Goal: Check status: Check status

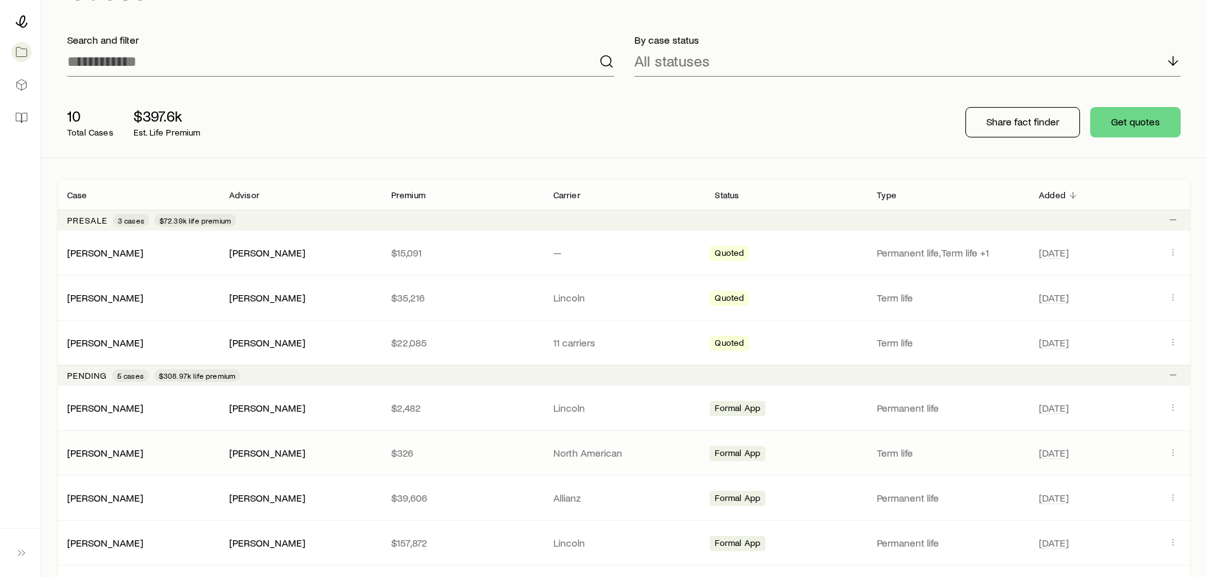
scroll to position [127, 0]
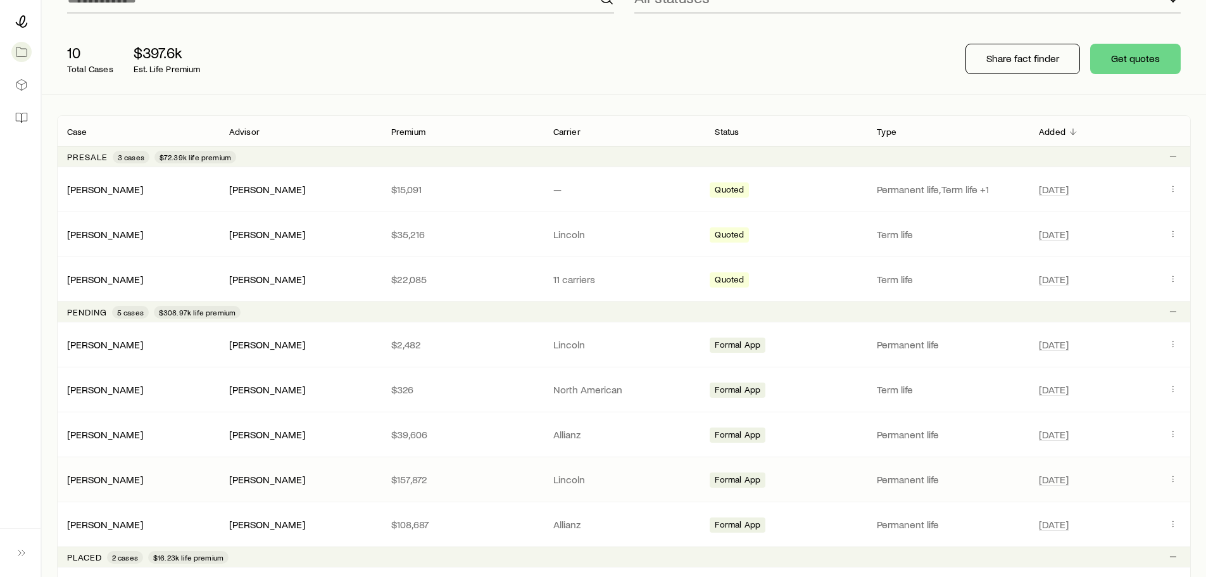
click at [114, 470] on div "[PERSON_NAME] [PERSON_NAME] $157,872 [PERSON_NAME] App Permanent life [DATE]" at bounding box center [624, 479] width 1134 height 44
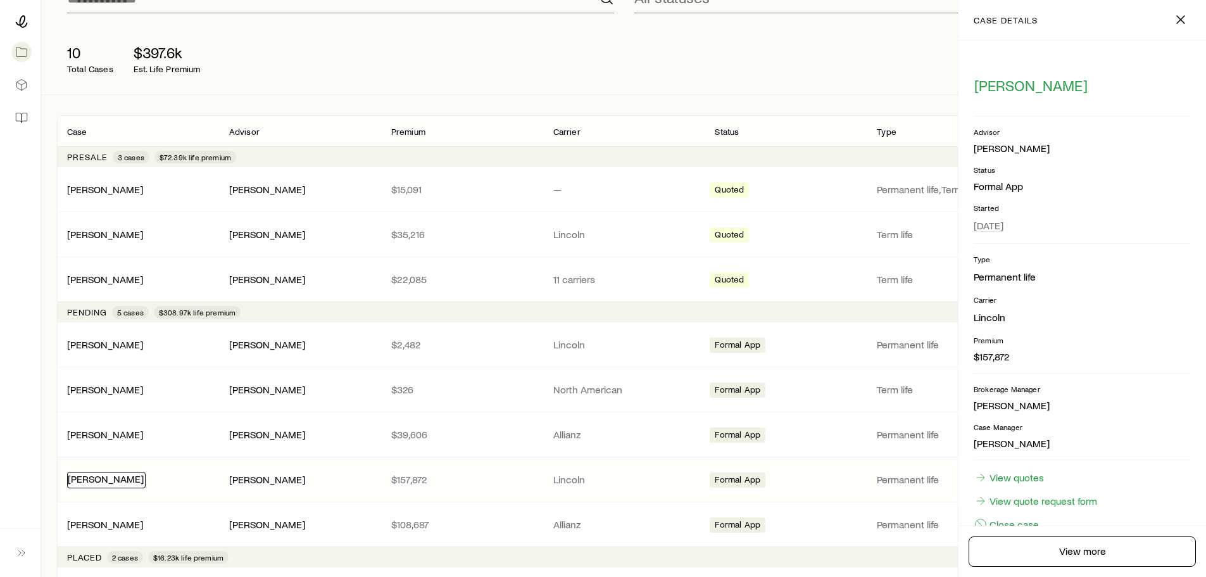
click at [112, 479] on link "[PERSON_NAME]" at bounding box center [106, 478] width 76 height 12
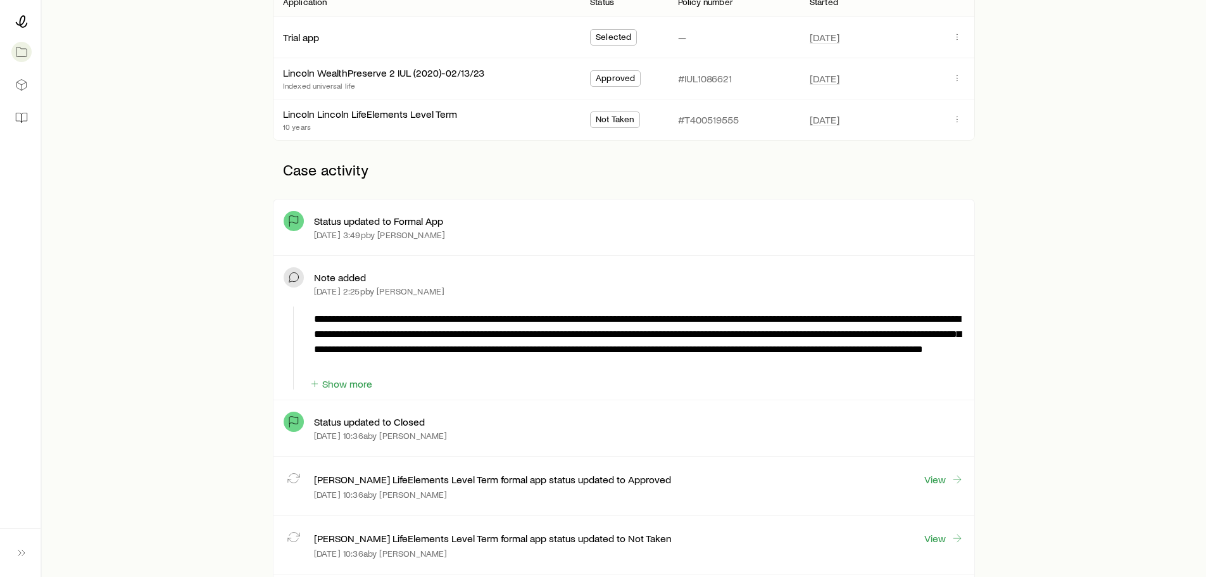
scroll to position [380, 0]
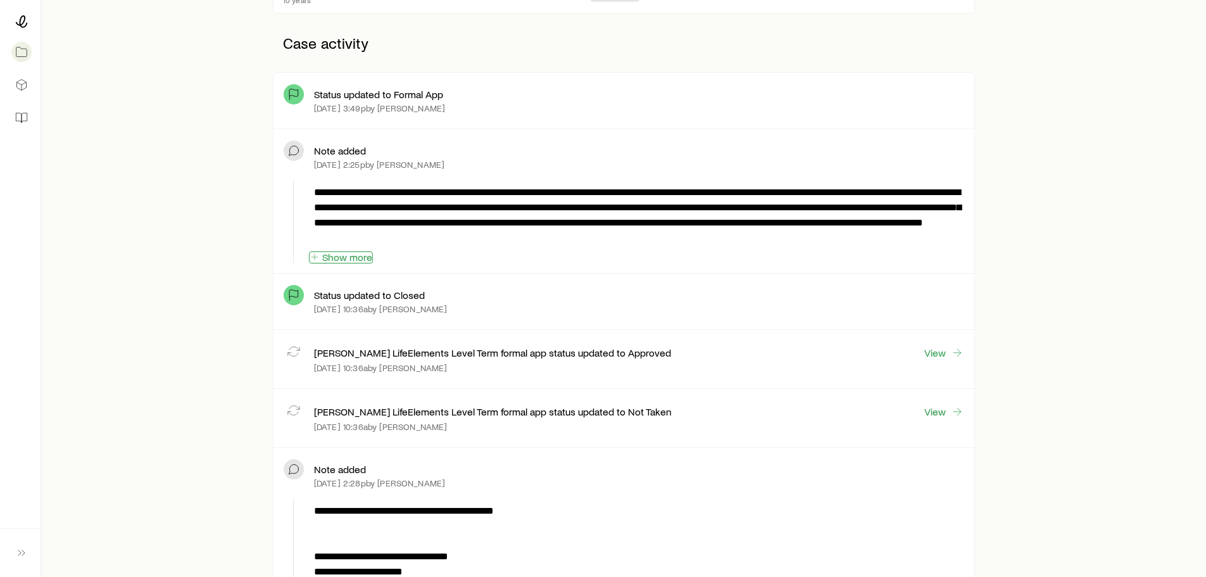
click at [351, 255] on button "Show more" at bounding box center [341, 257] width 64 height 12
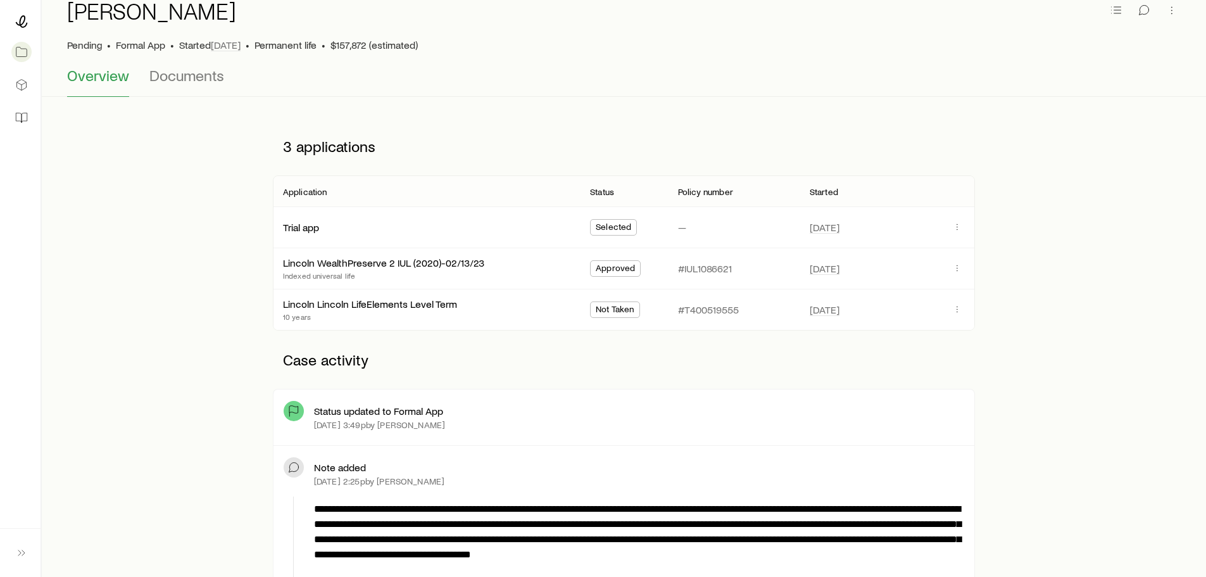
scroll to position [0, 0]
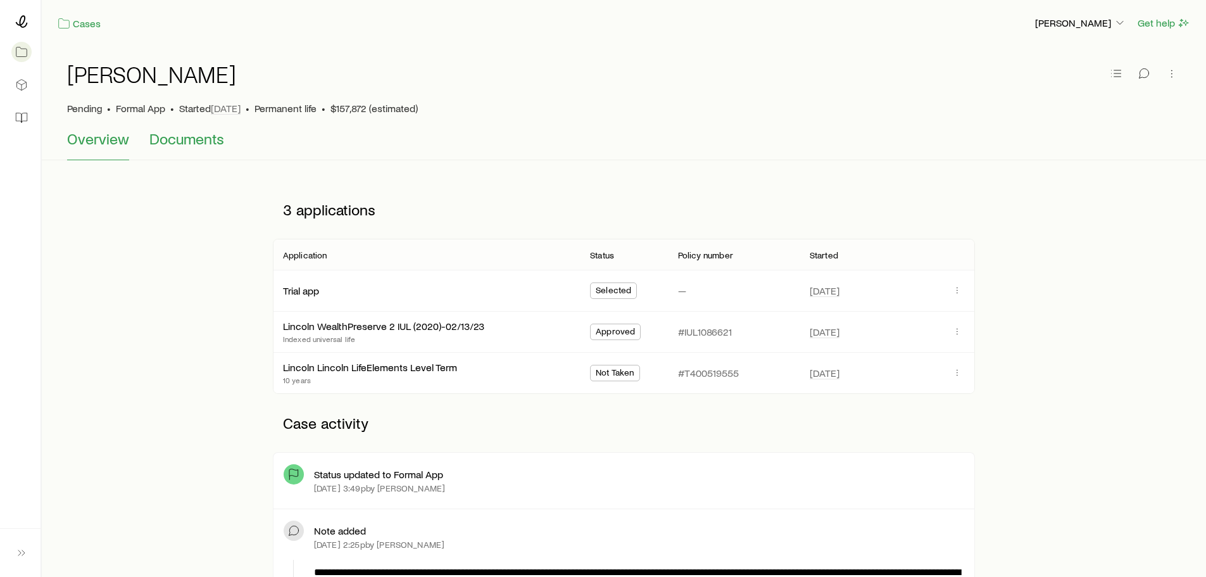
click at [184, 142] on span "Documents" at bounding box center [186, 139] width 75 height 18
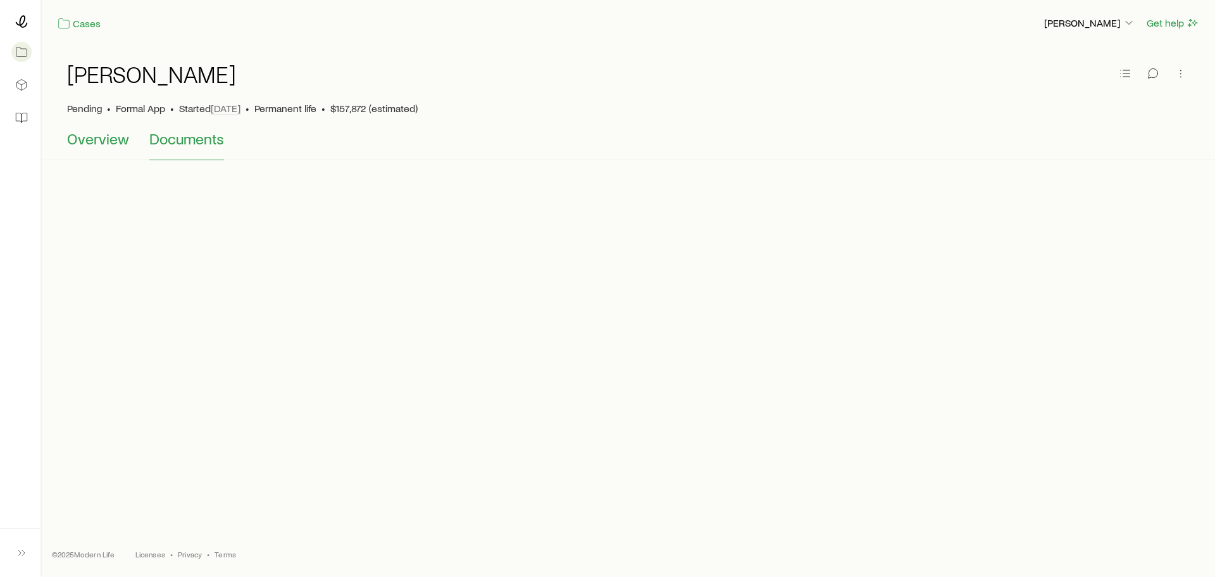
click at [77, 153] on button "Overview" at bounding box center [98, 145] width 62 height 30
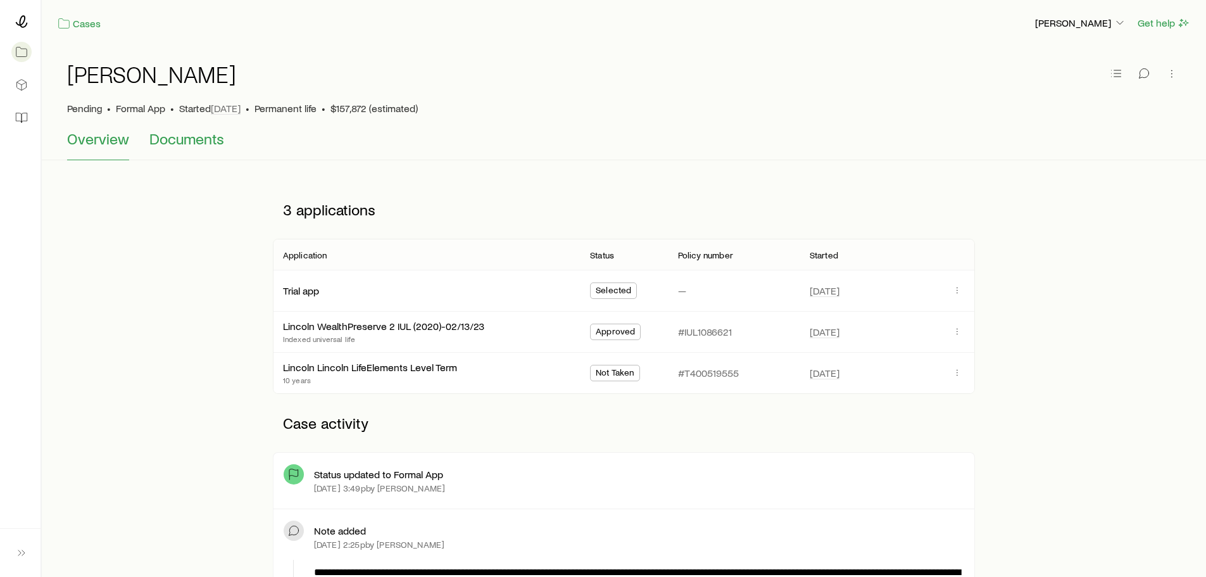
click at [187, 159] on button "Documents" at bounding box center [186, 145] width 75 height 30
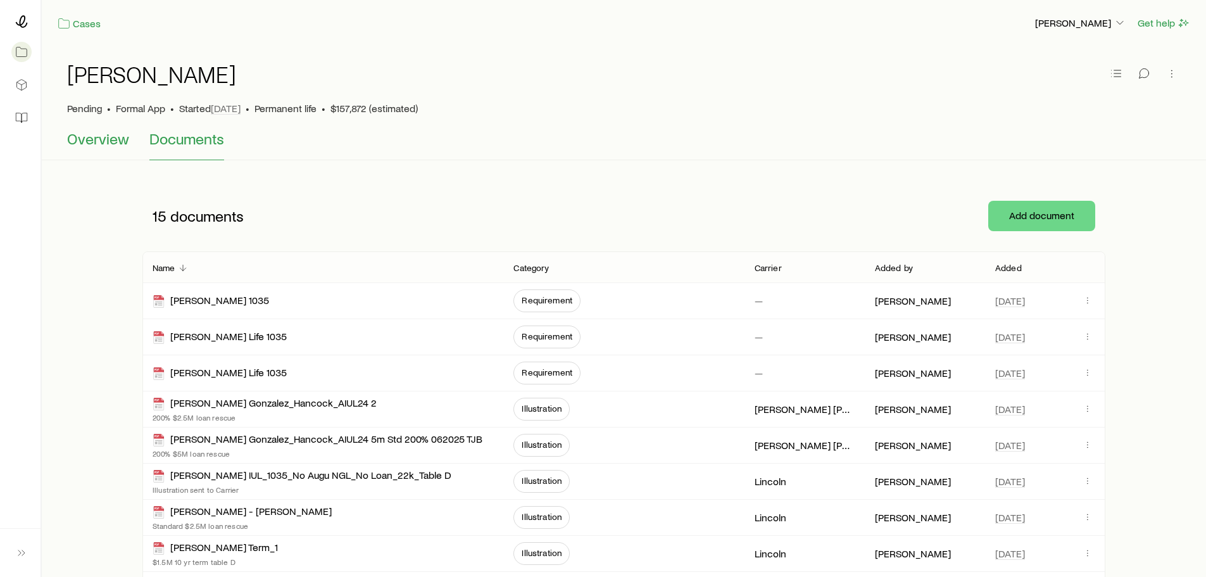
click at [106, 130] on span "Overview" at bounding box center [98, 139] width 62 height 18
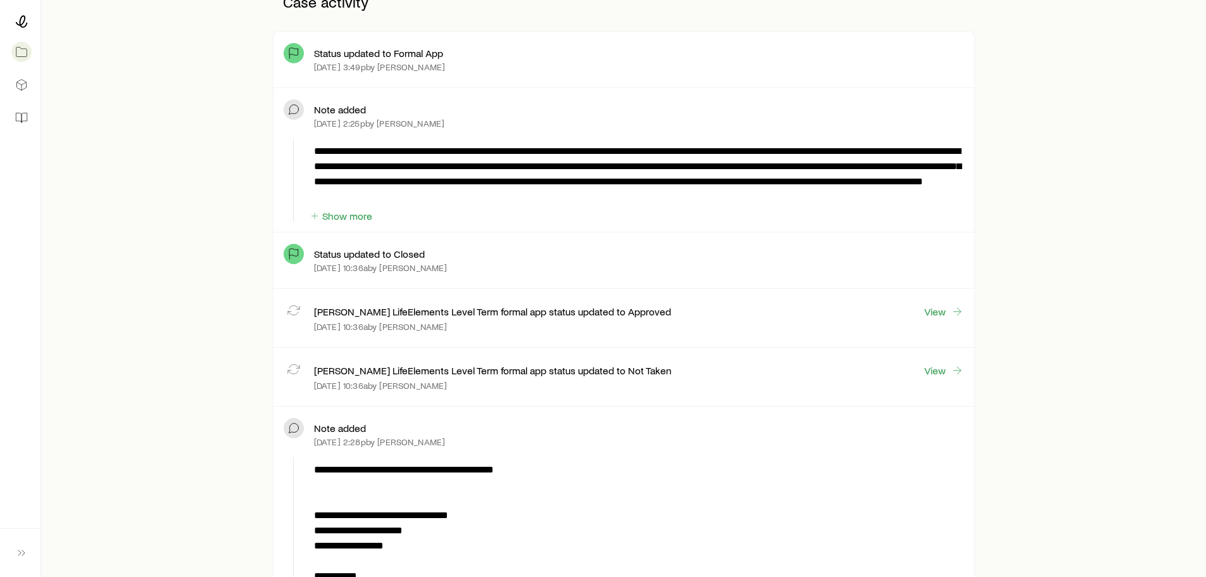
scroll to position [443, 0]
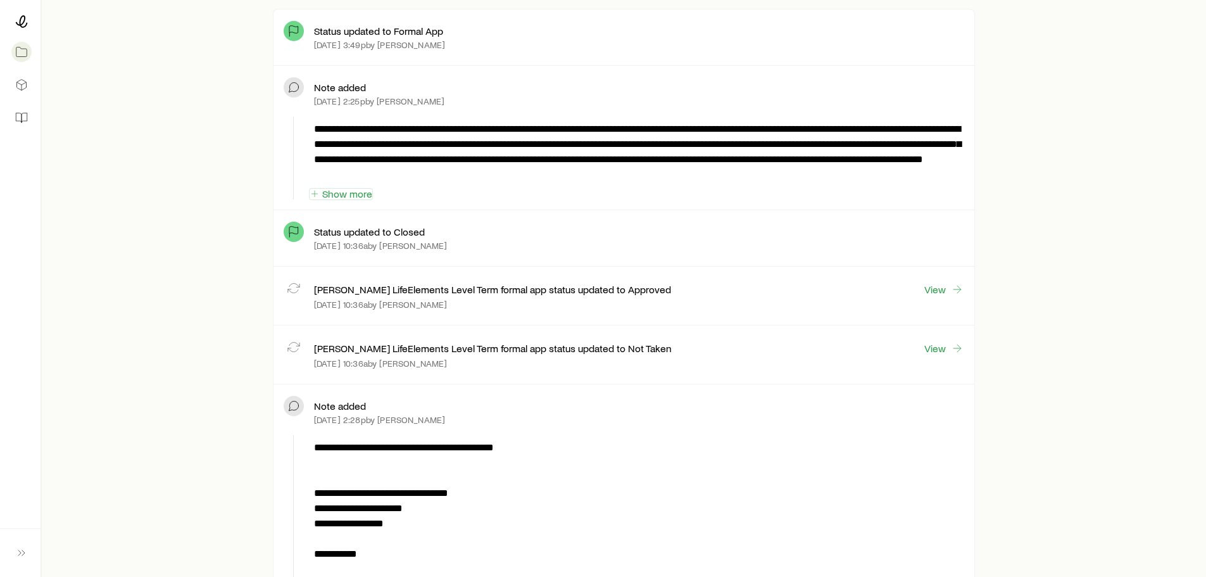
click at [367, 190] on button "Show more" at bounding box center [341, 194] width 64 height 12
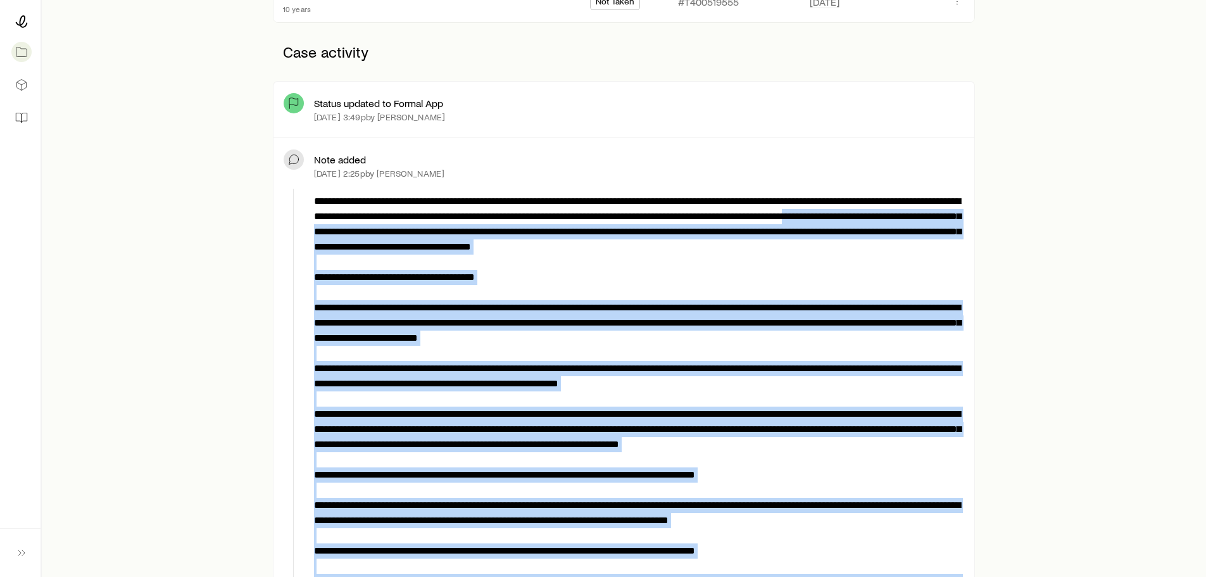
scroll to position [370, 0]
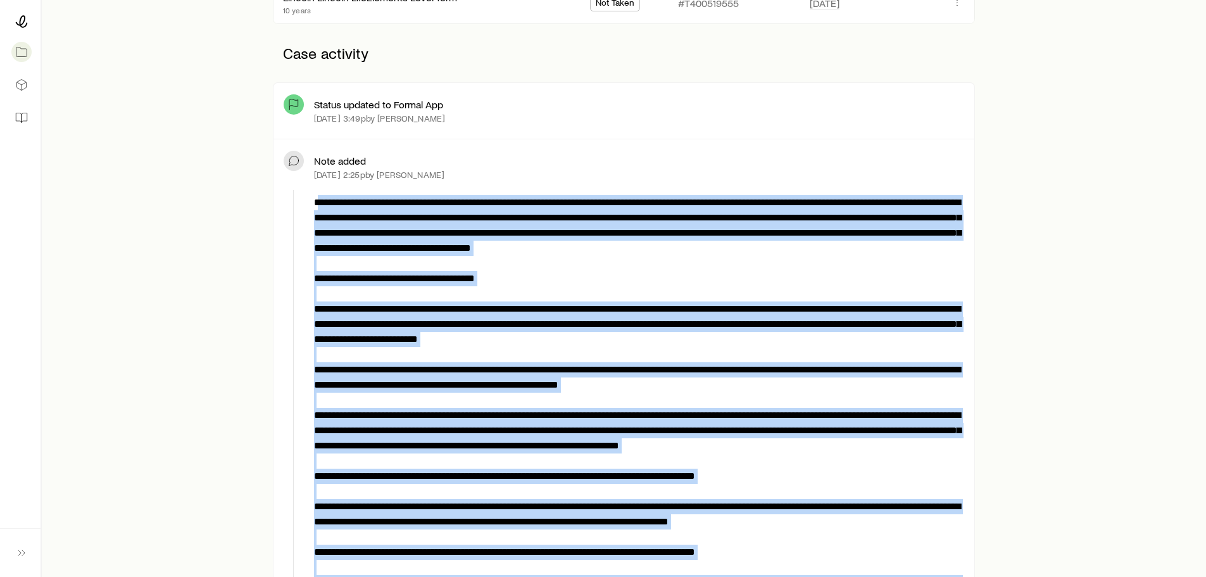
drag, startPoint x: 550, startPoint y: 426, endPoint x: 313, endPoint y: 203, distance: 326.0
click at [314, 203] on p at bounding box center [636, 407] width 645 height 425
